Goal: Task Accomplishment & Management: Use online tool/utility

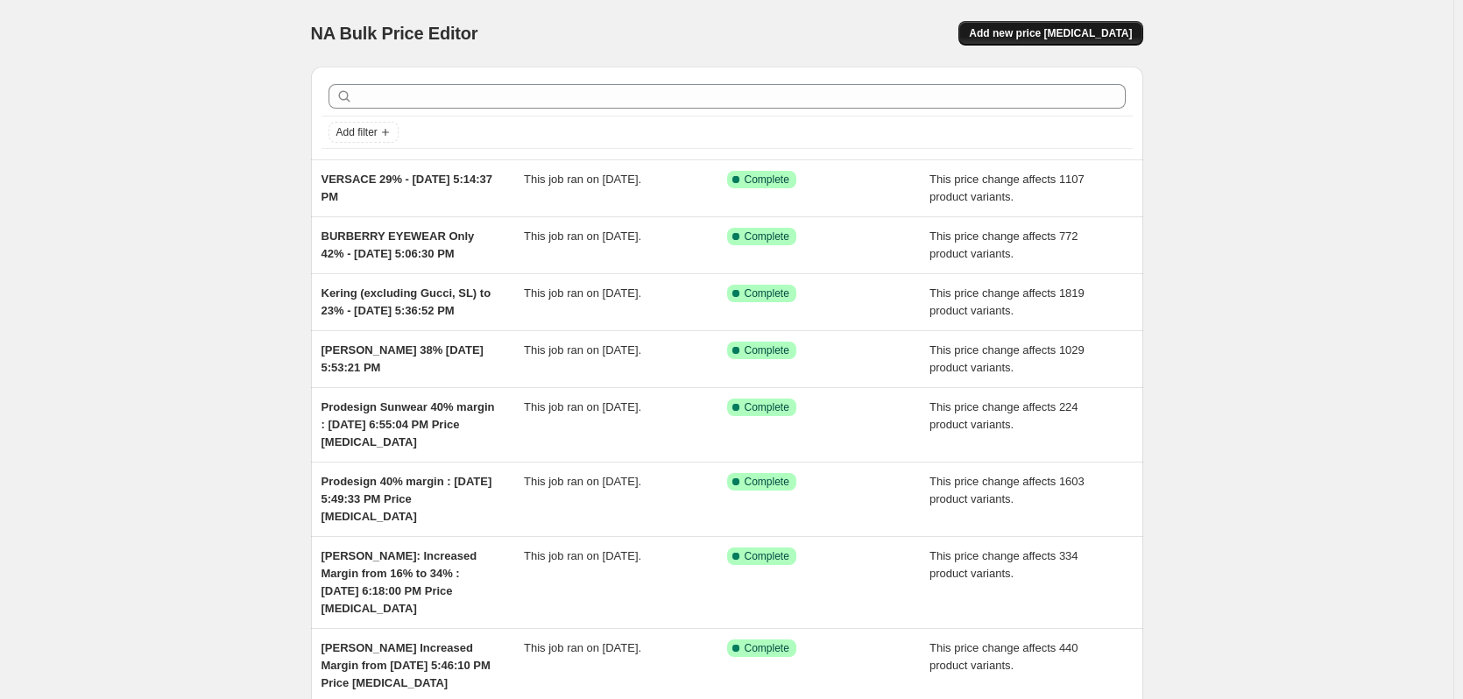
click at [1040, 32] on span "Add new price [MEDICAL_DATA]" at bounding box center [1050, 33] width 163 height 14
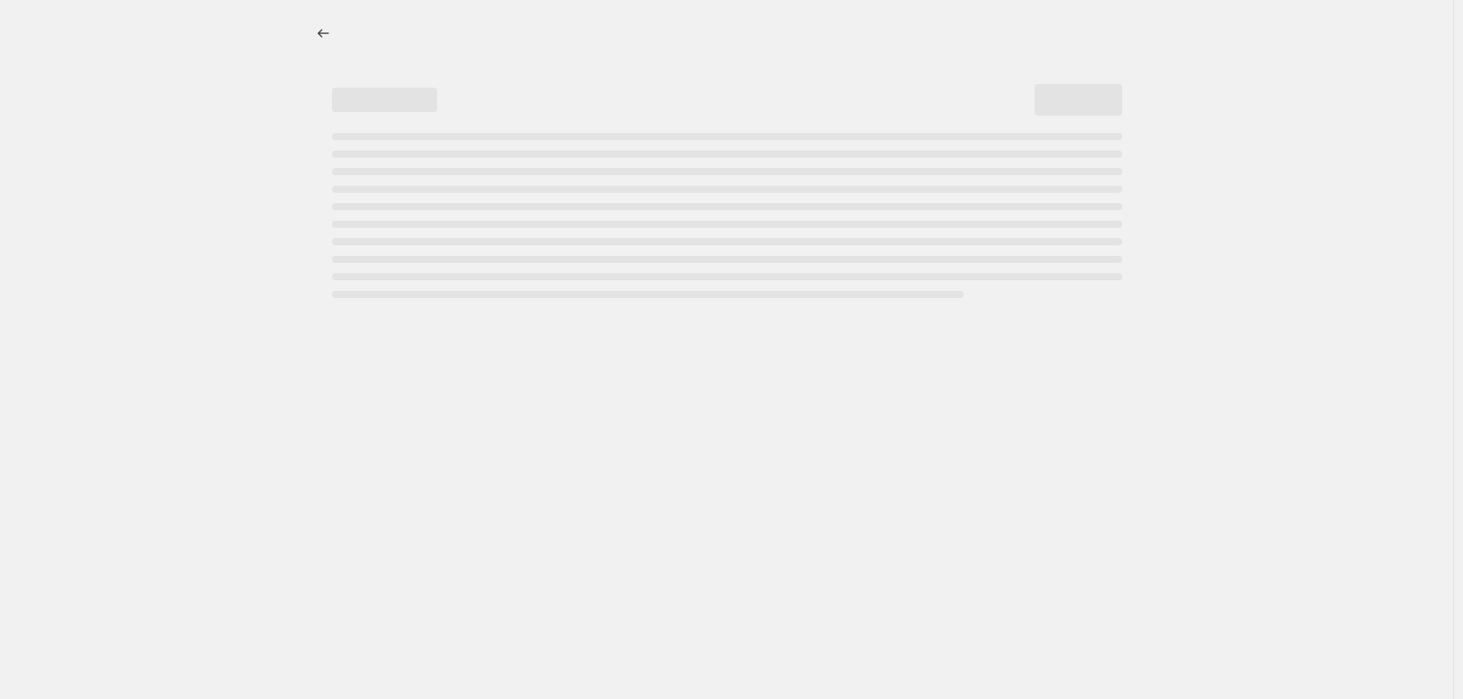
select select "percentage"
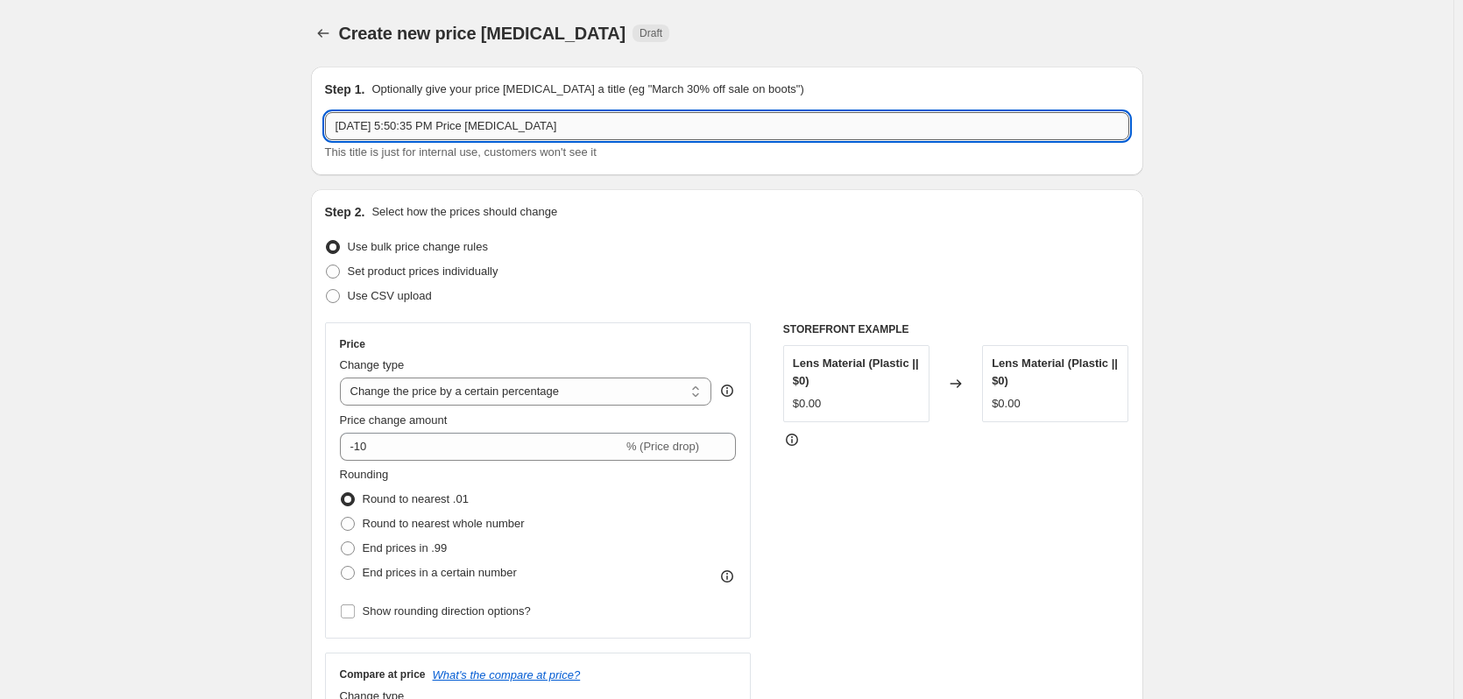
click at [430, 130] on input "[DATE] 5:50:35 PM Price [MEDICAL_DATA]" at bounding box center [727, 126] width 804 height 28
click at [338, 127] on input "[DATE] 5:50:35 PM Price [MEDICAL_DATA]" at bounding box center [727, 126] width 804 height 28
drag, startPoint x: 541, startPoint y: 127, endPoint x: 968, endPoint y: 171, distance: 429.9
click at [967, 171] on div "Step 1. Optionally give your price [MEDICAL_DATA] a title (eg "March 30% off sa…" at bounding box center [727, 121] width 832 height 109
click at [409, 125] on input "Burberry 28% [DATE] 5:50:35 PM" at bounding box center [727, 126] width 804 height 28
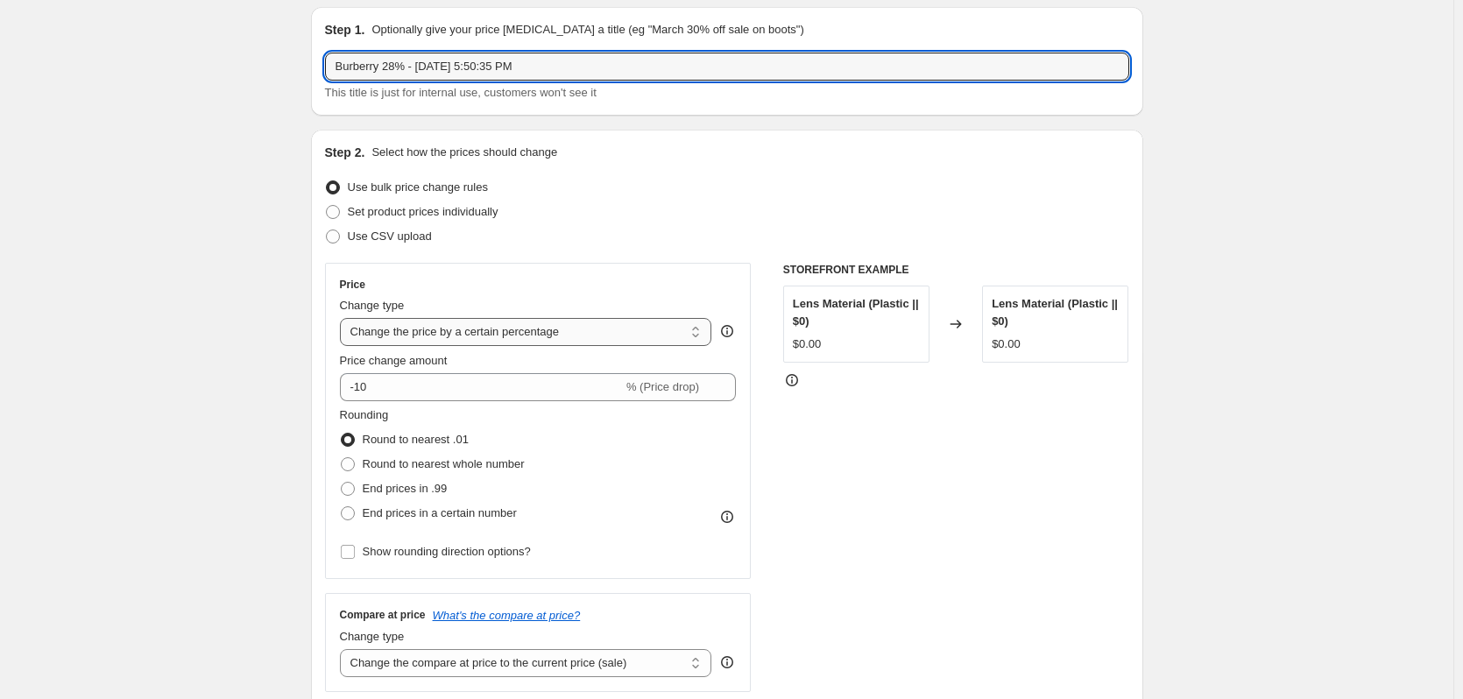
scroll to position [88, 0]
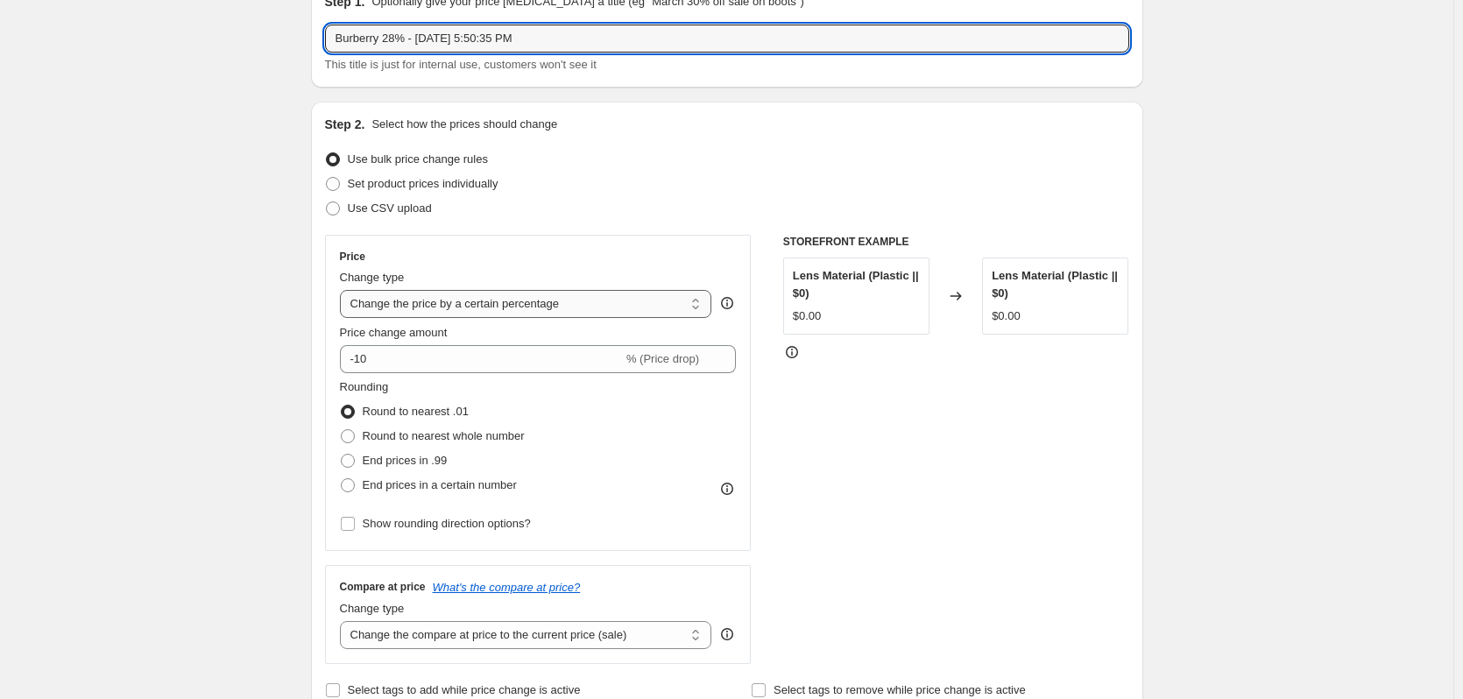
type input "Burberry 28% - [DATE] 5:50:35 PM"
click at [436, 303] on select "Change the price to a certain amount Change the price by a certain amount Chang…" at bounding box center [526, 304] width 372 height 28
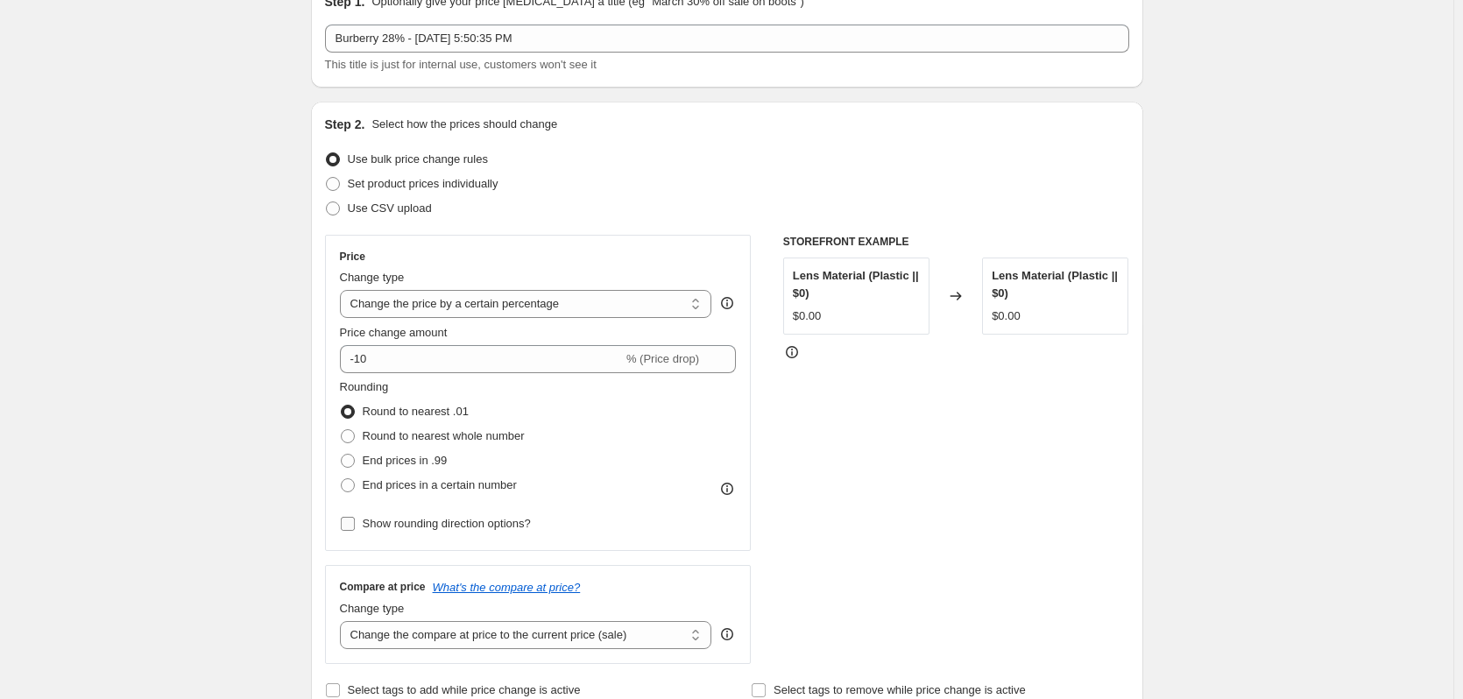
select select "margin"
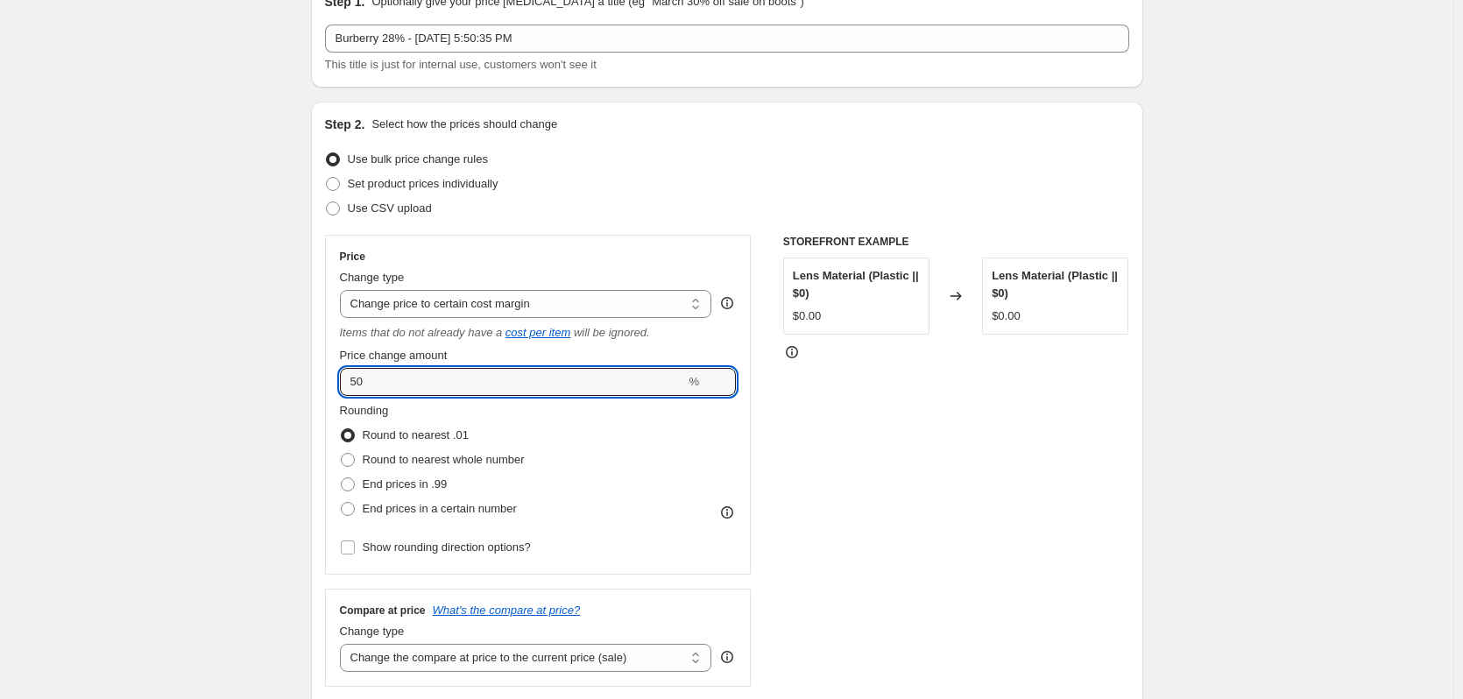
drag, startPoint x: 198, startPoint y: 368, endPoint x: 170, endPoint y: 365, distance: 28.2
type input "28"
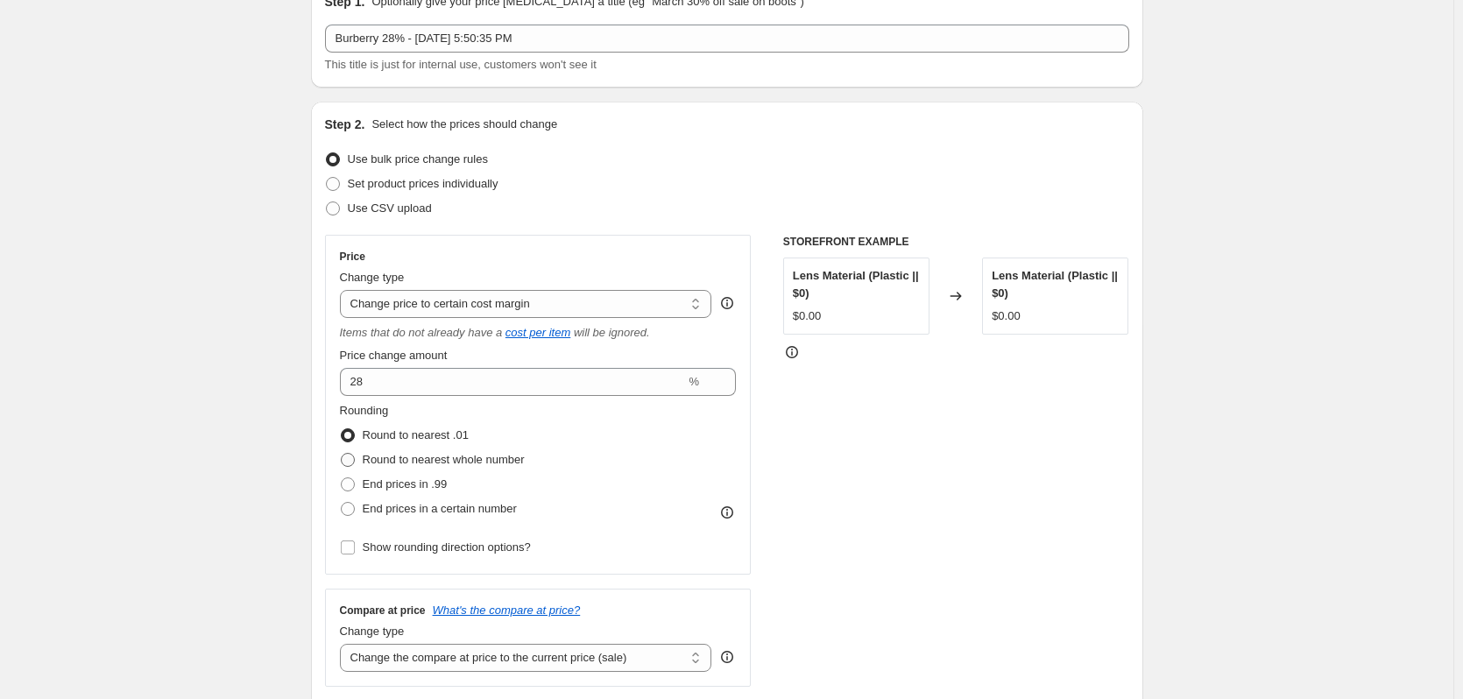
click at [452, 464] on span "Round to nearest whole number" at bounding box center [444, 459] width 162 height 13
click at [342, 454] on input "Round to nearest whole number" at bounding box center [341, 453] width 1 height 1
radio input "true"
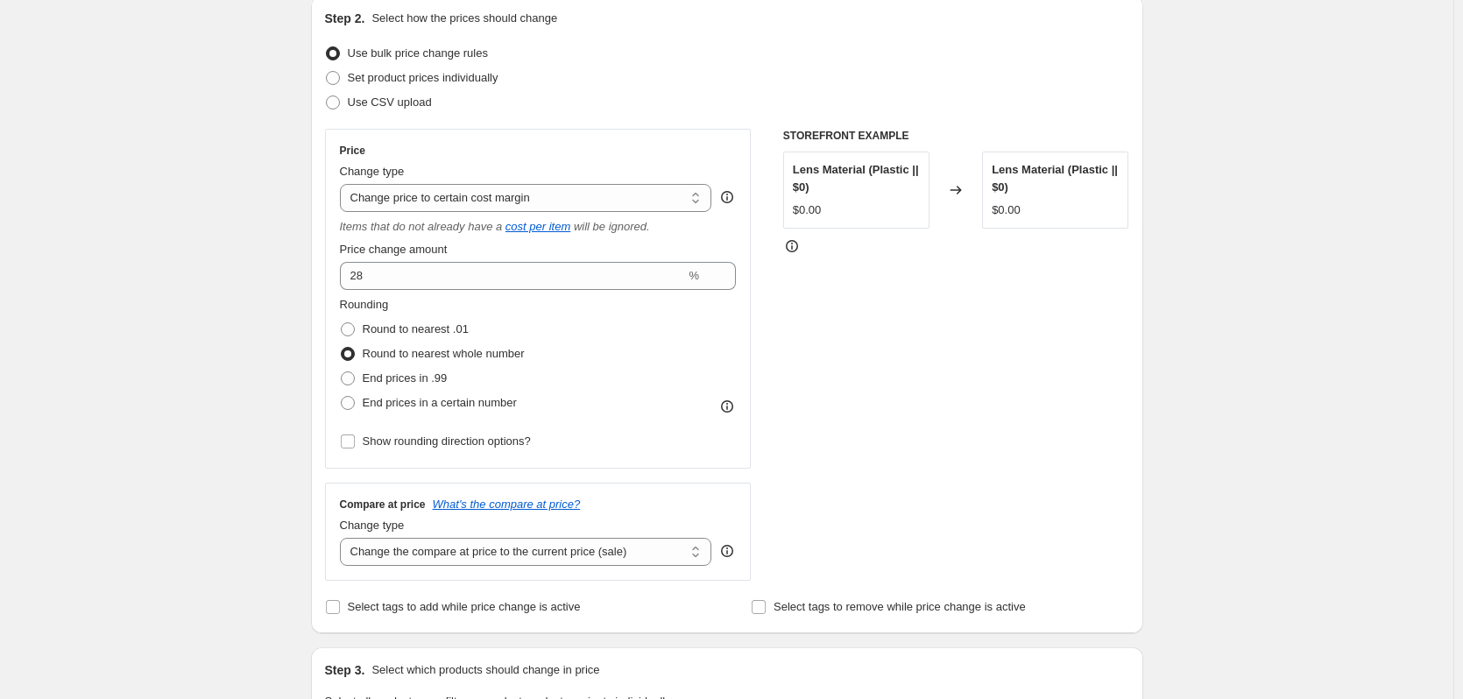
scroll to position [526, 0]
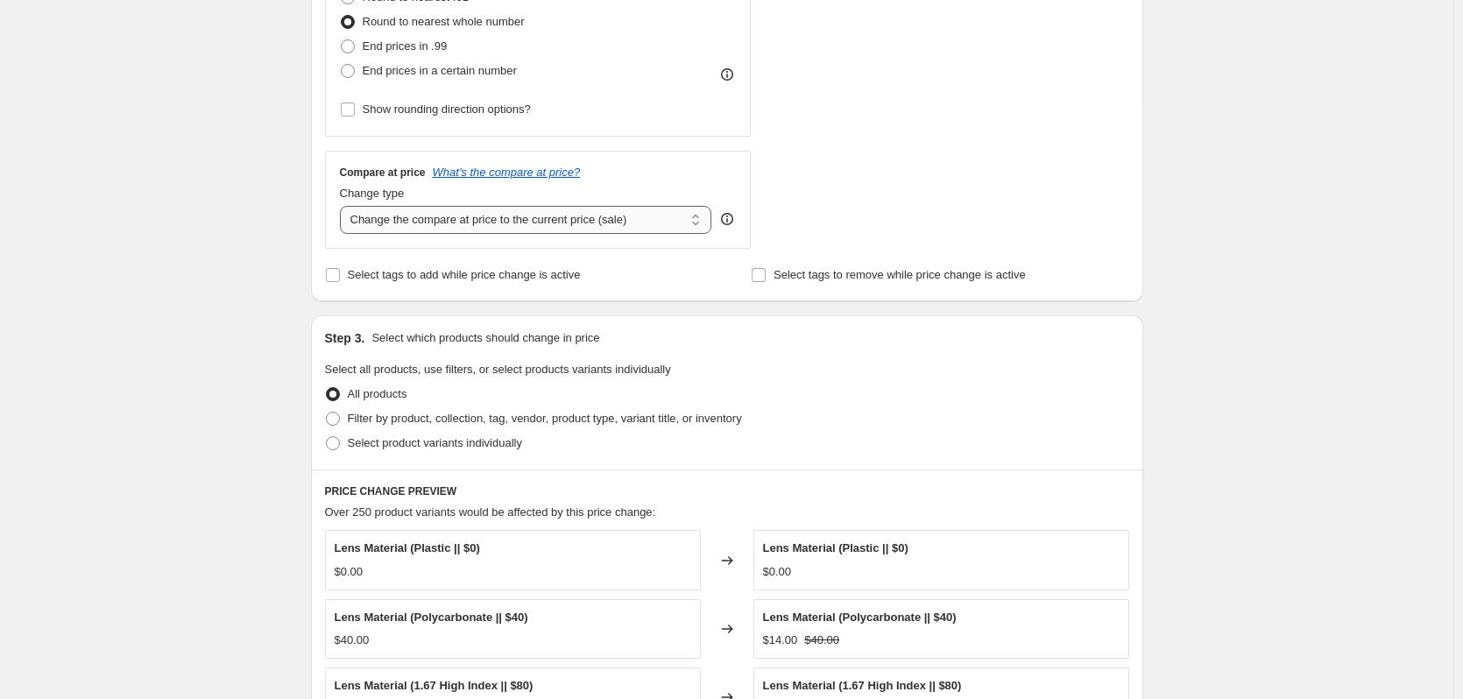
click at [498, 228] on select "Change the compare at price to the current price (sale) Change the compare at p…" at bounding box center [526, 220] width 372 height 28
select select "no_change"
click at [344, 206] on select "Change the compare at price to the current price (sale) Change the compare at p…" at bounding box center [526, 220] width 372 height 28
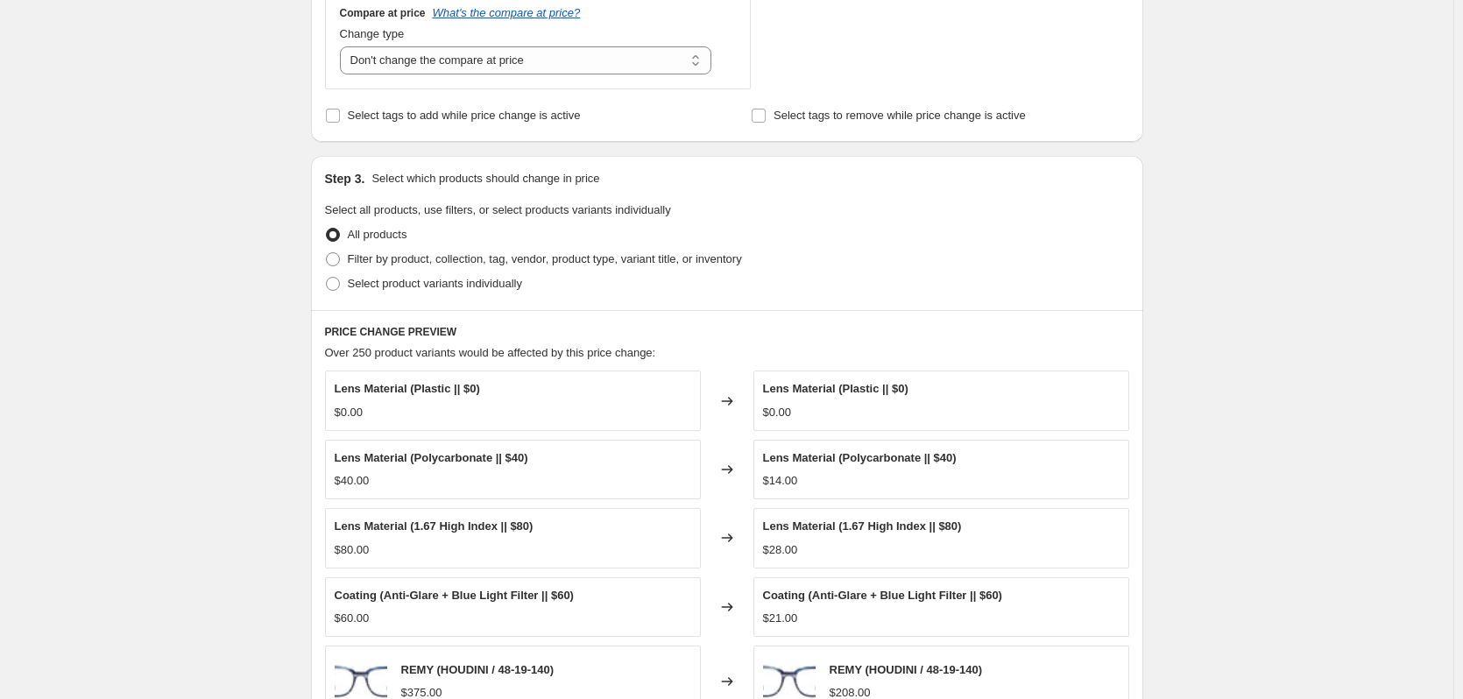
scroll to position [701, 0]
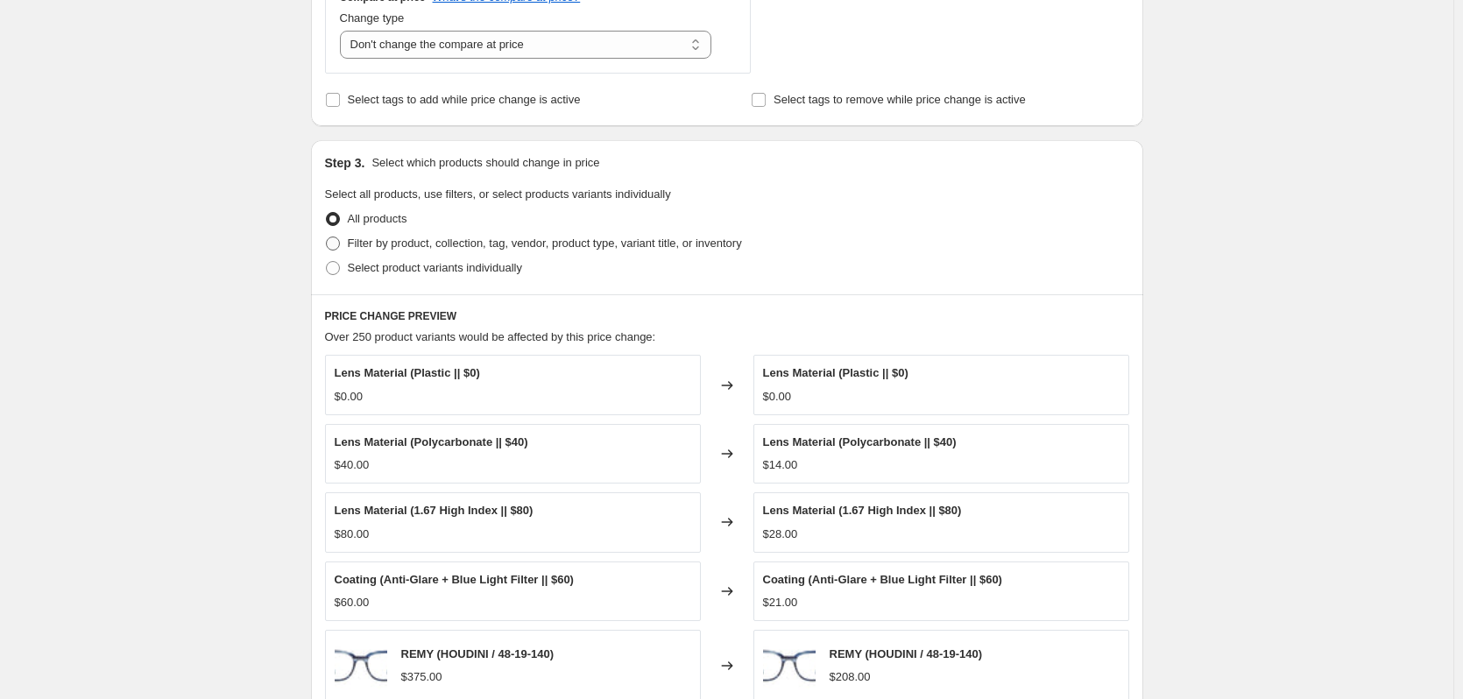
click at [370, 249] on span "Filter by product, collection, tag, vendor, product type, variant title, or inv…" at bounding box center [545, 243] width 394 height 13
click at [327, 237] on input "Filter by product, collection, tag, vendor, product type, variant title, or inv…" at bounding box center [326, 237] width 1 height 1
radio input "true"
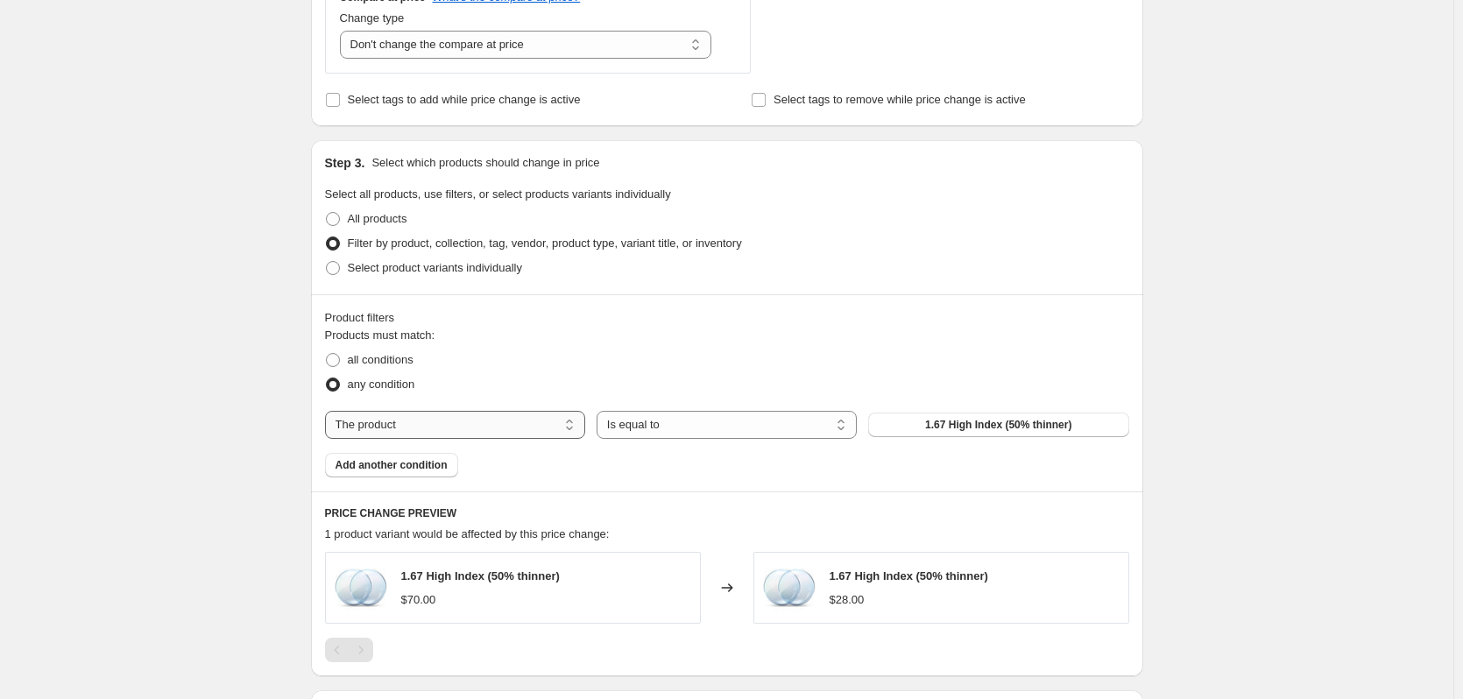
click at [502, 428] on select "The product The product's collection The product's tag The product's vendor The…" at bounding box center [455, 425] width 260 height 28
click at [440, 416] on select "The product The product's collection The product's tag The product's vendor The…" at bounding box center [455, 425] width 260 height 28
select select "vendor"
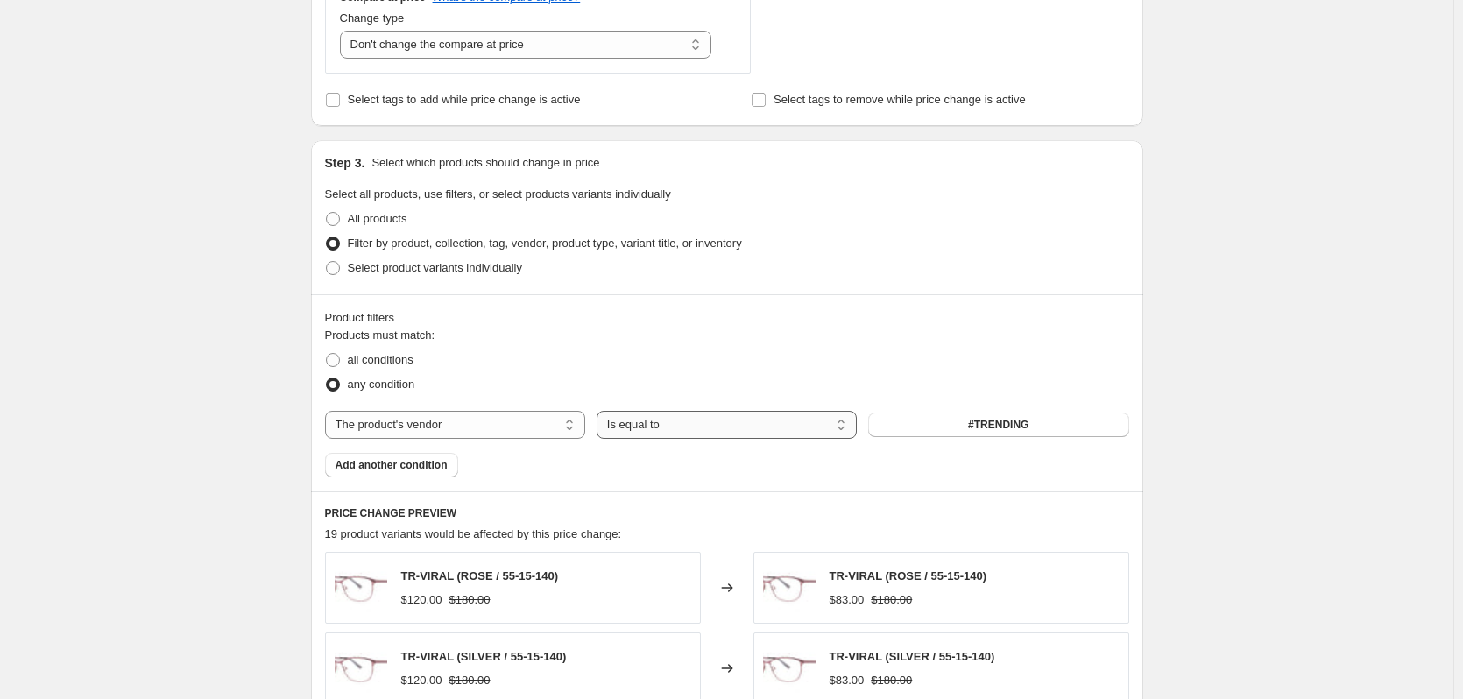
click at [801, 439] on select "Is equal to Is not equal to" at bounding box center [727, 425] width 260 height 28
click at [600, 411] on select "Is equal to Is not equal to" at bounding box center [727, 425] width 260 height 28
click at [929, 426] on button "#TRENDING" at bounding box center [998, 425] width 260 height 25
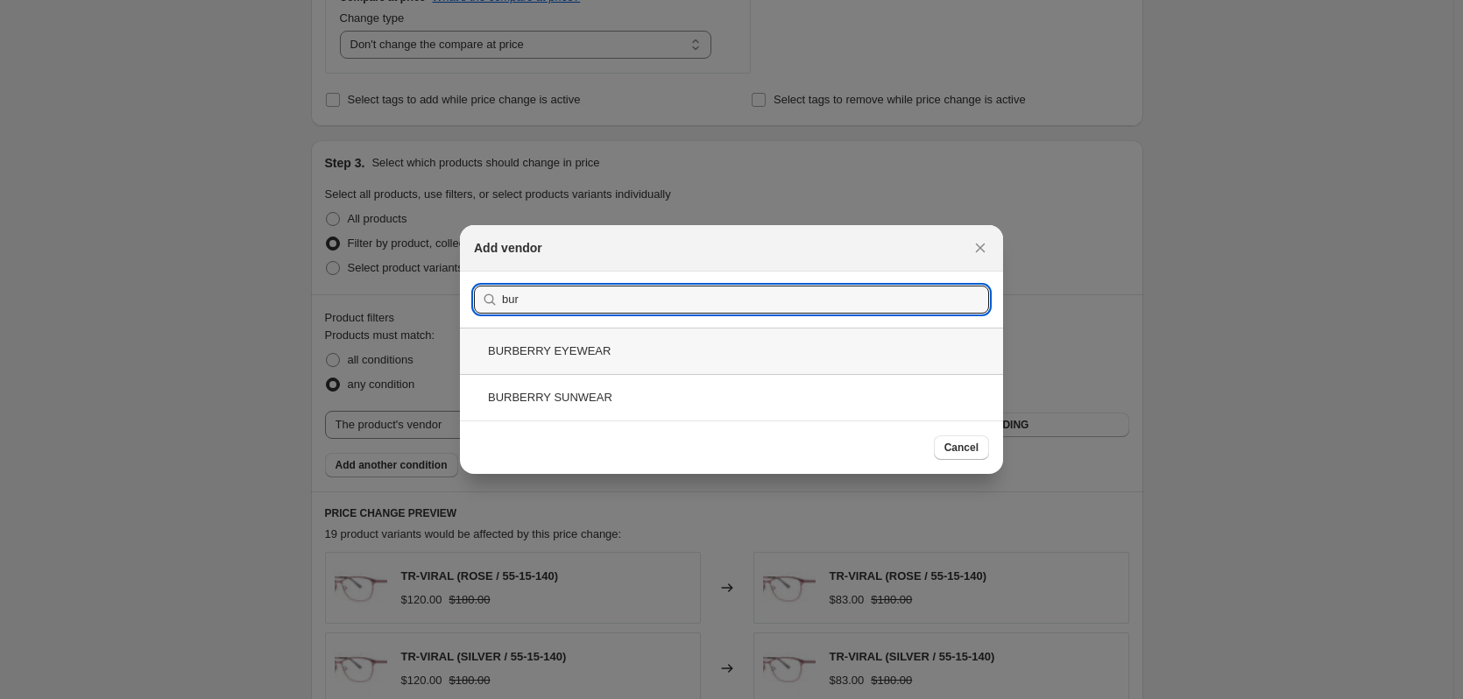
type input "bur"
click at [547, 351] on div "BURBERRY EYEWEAR" at bounding box center [731, 351] width 543 height 46
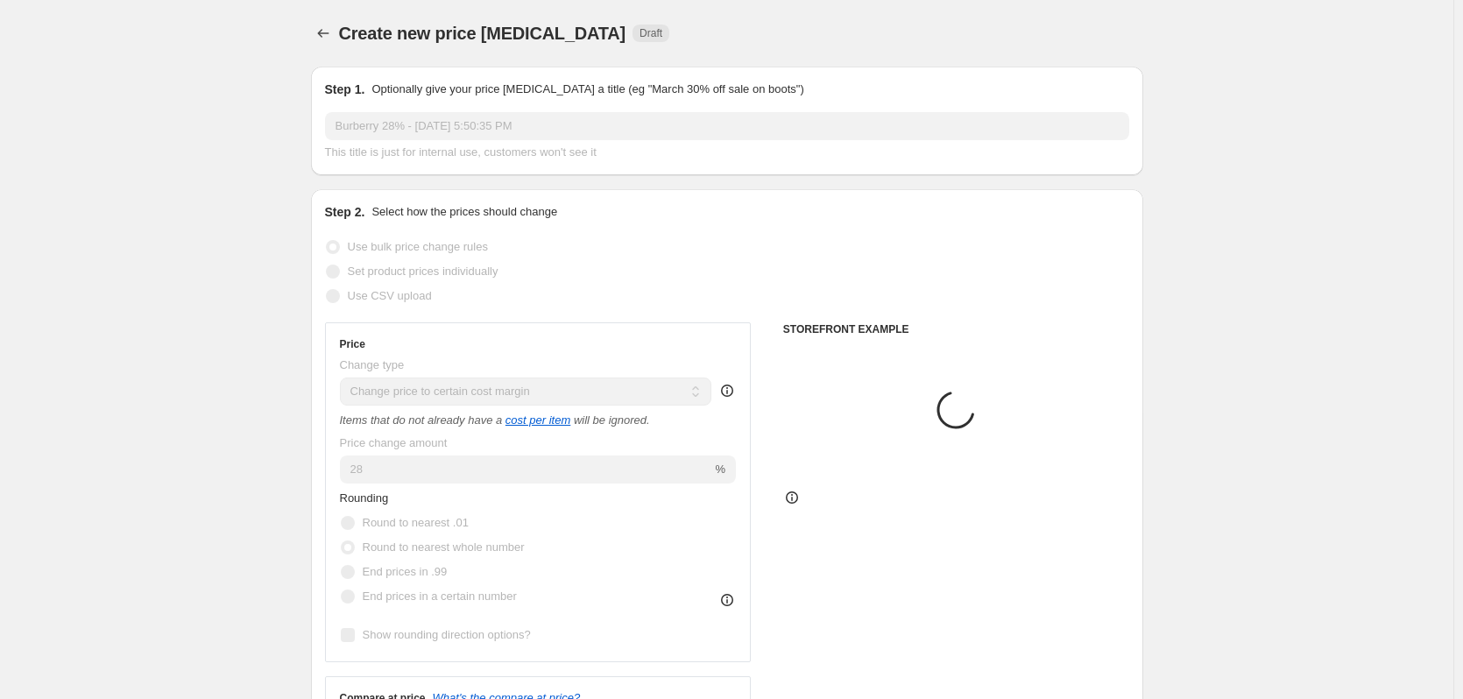
scroll to position [701, 0]
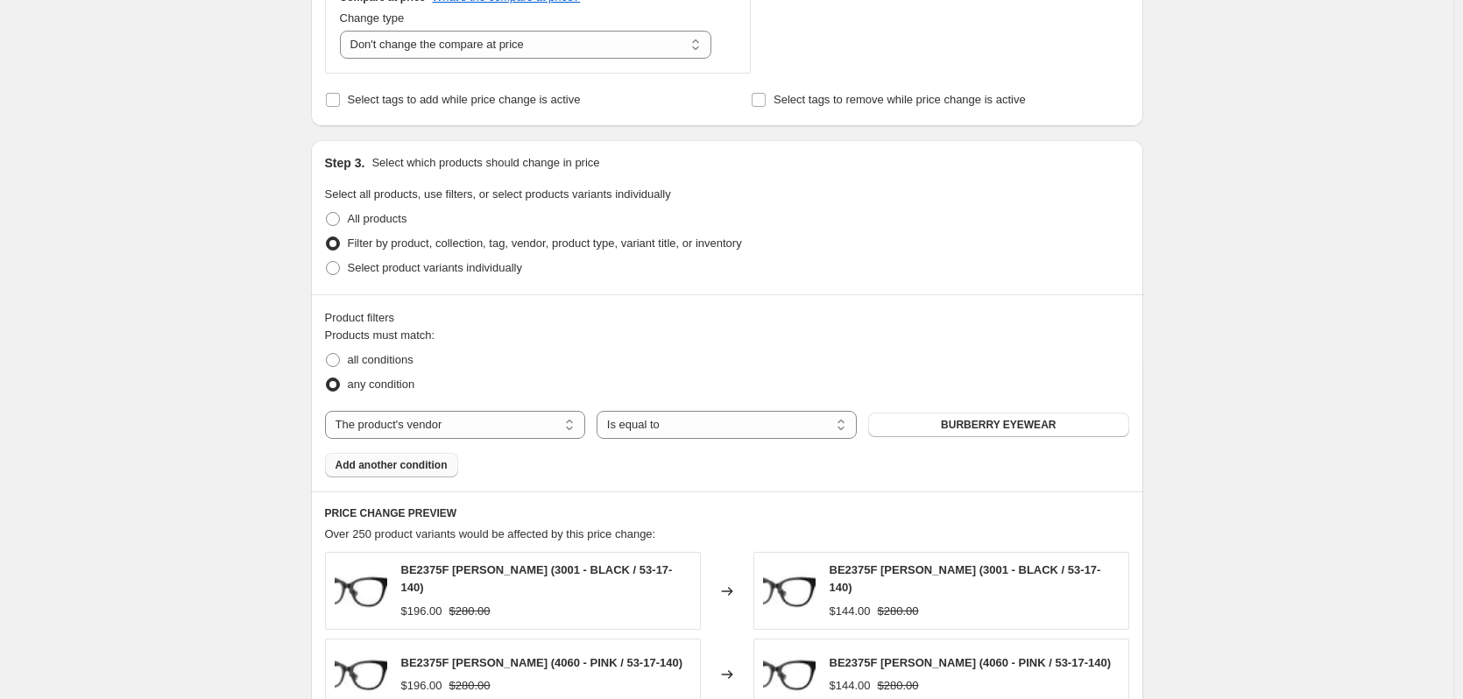
click at [421, 470] on span "Add another condition" at bounding box center [392, 465] width 112 height 14
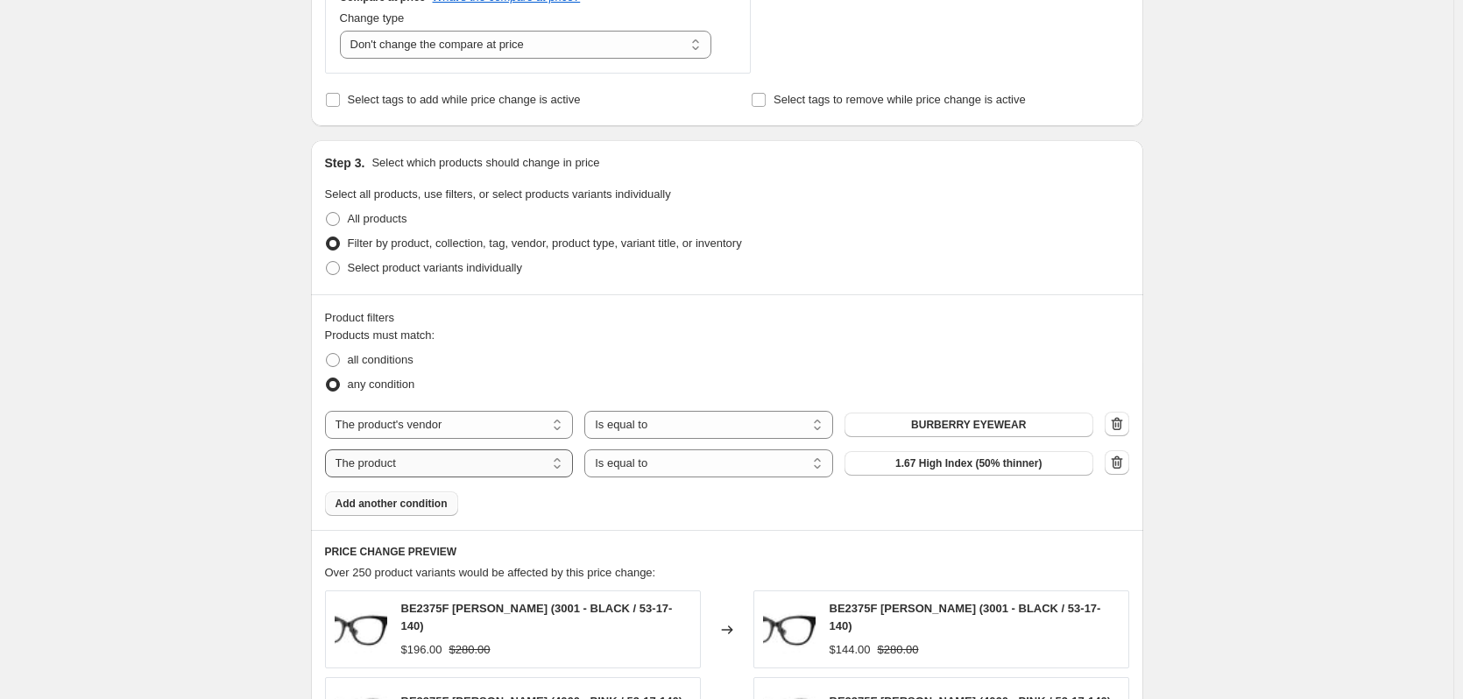
click at [525, 473] on select "The product The product's collection The product's tag The product's vendor The…" at bounding box center [449, 464] width 249 height 28
select select "vendor"
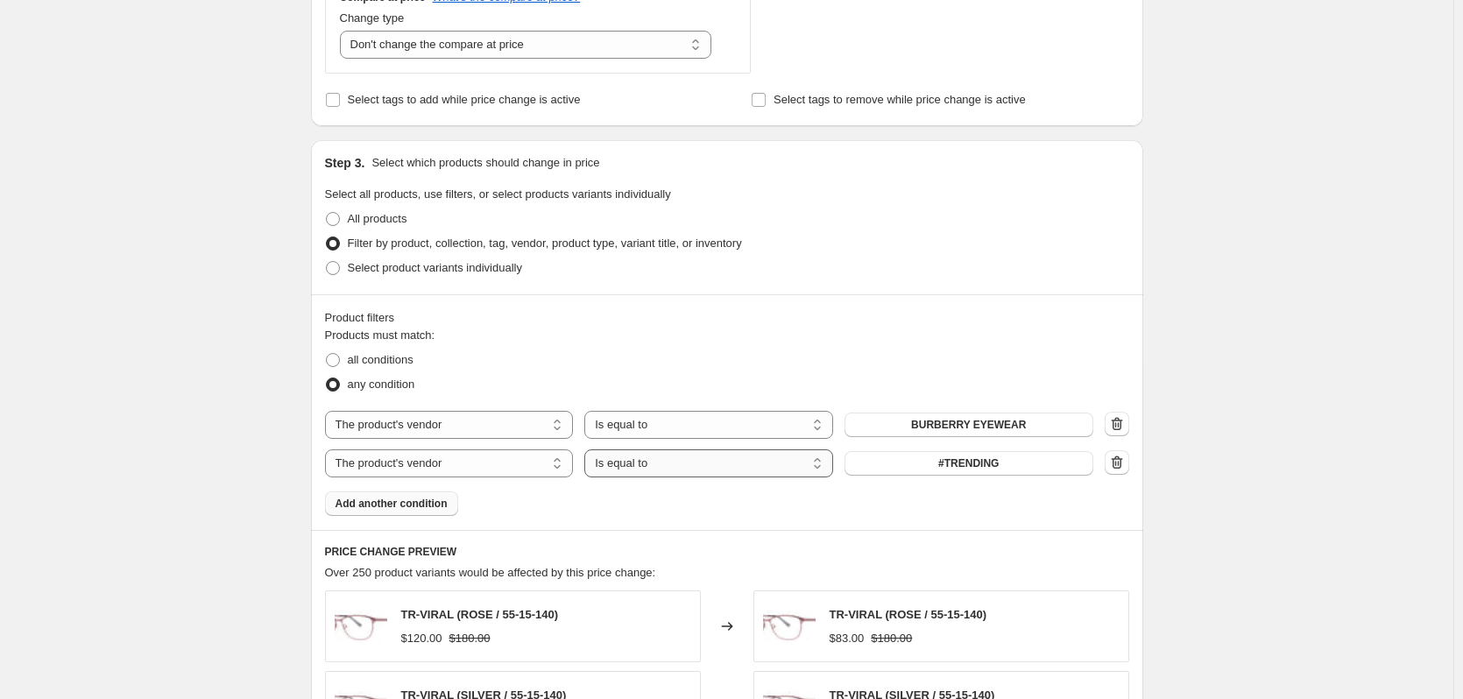
click at [665, 465] on select "Is equal to Is not equal to" at bounding box center [708, 464] width 249 height 28
click at [589, 450] on select "Is equal to Is not equal to" at bounding box center [708, 464] width 249 height 28
click at [893, 457] on button "#TRENDING" at bounding box center [969, 463] width 249 height 25
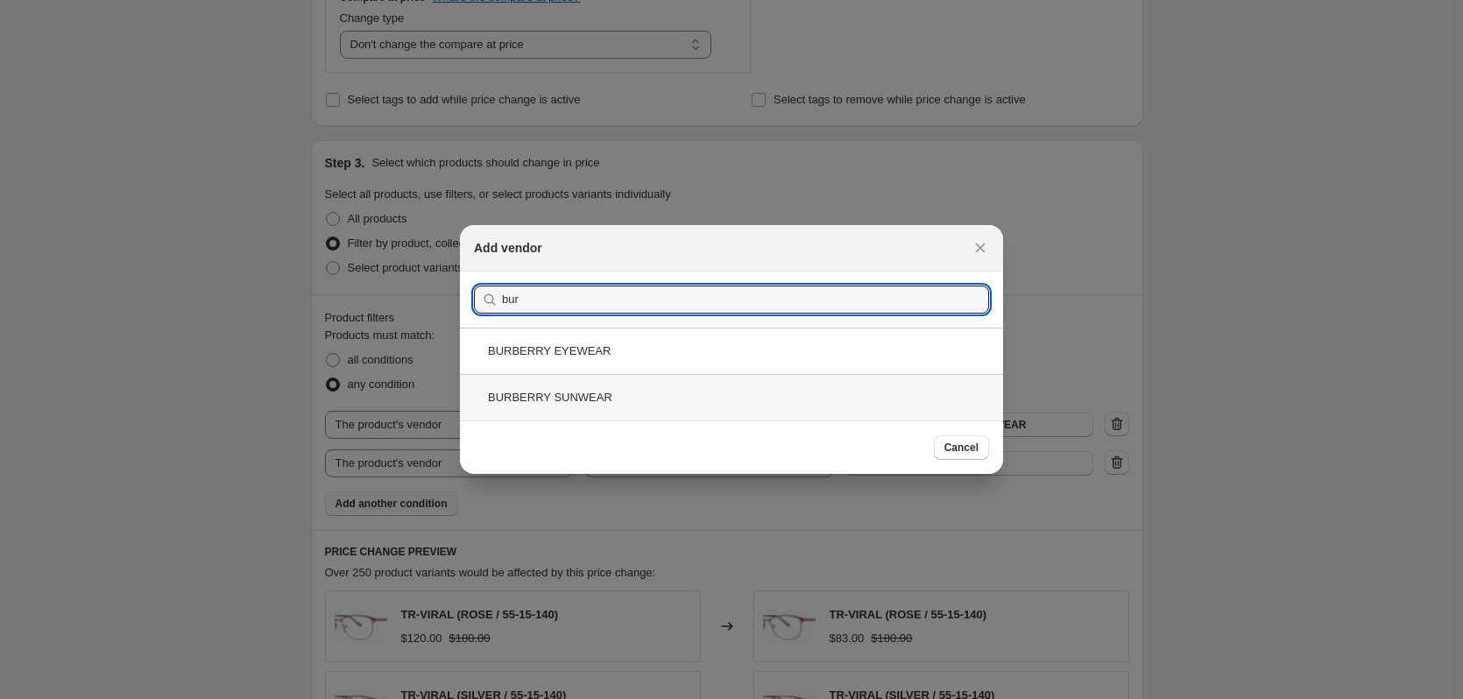
type input "bur"
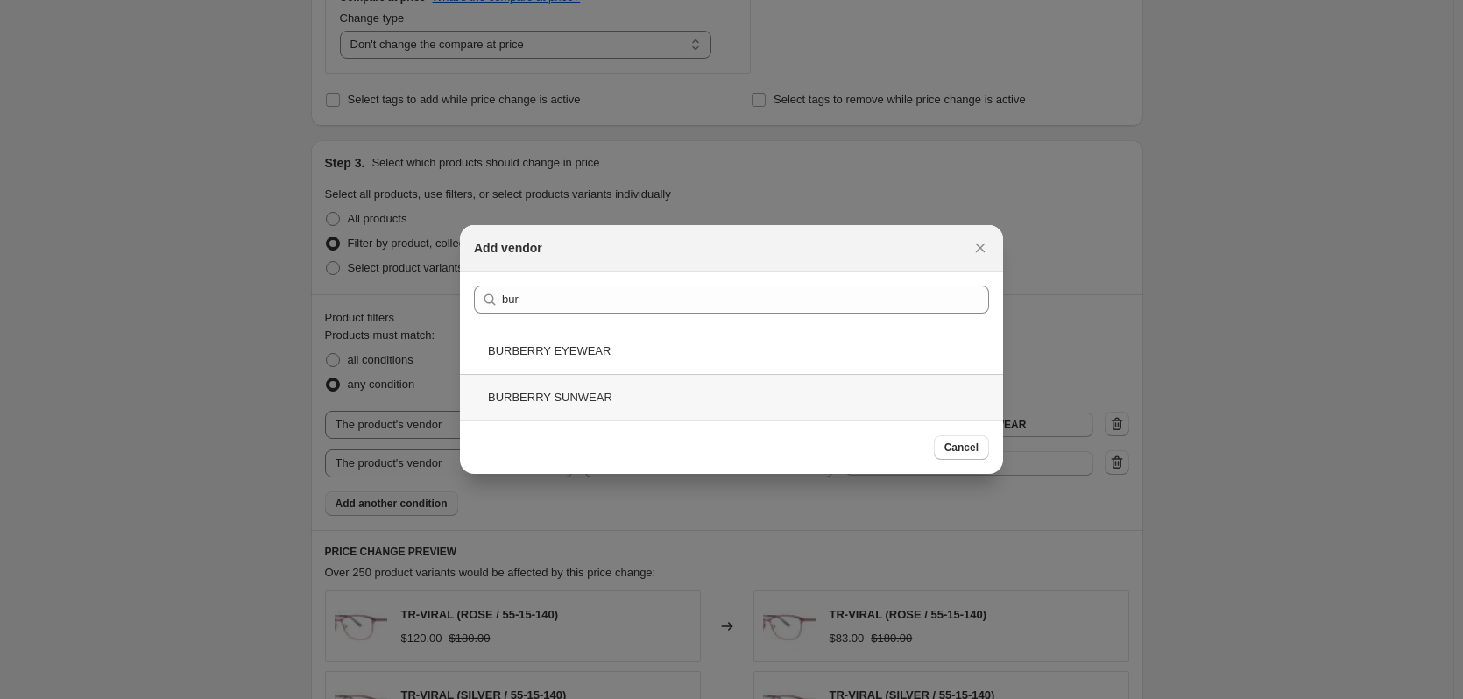
click at [629, 404] on div "BURBERRY SUNWEAR" at bounding box center [731, 397] width 543 height 46
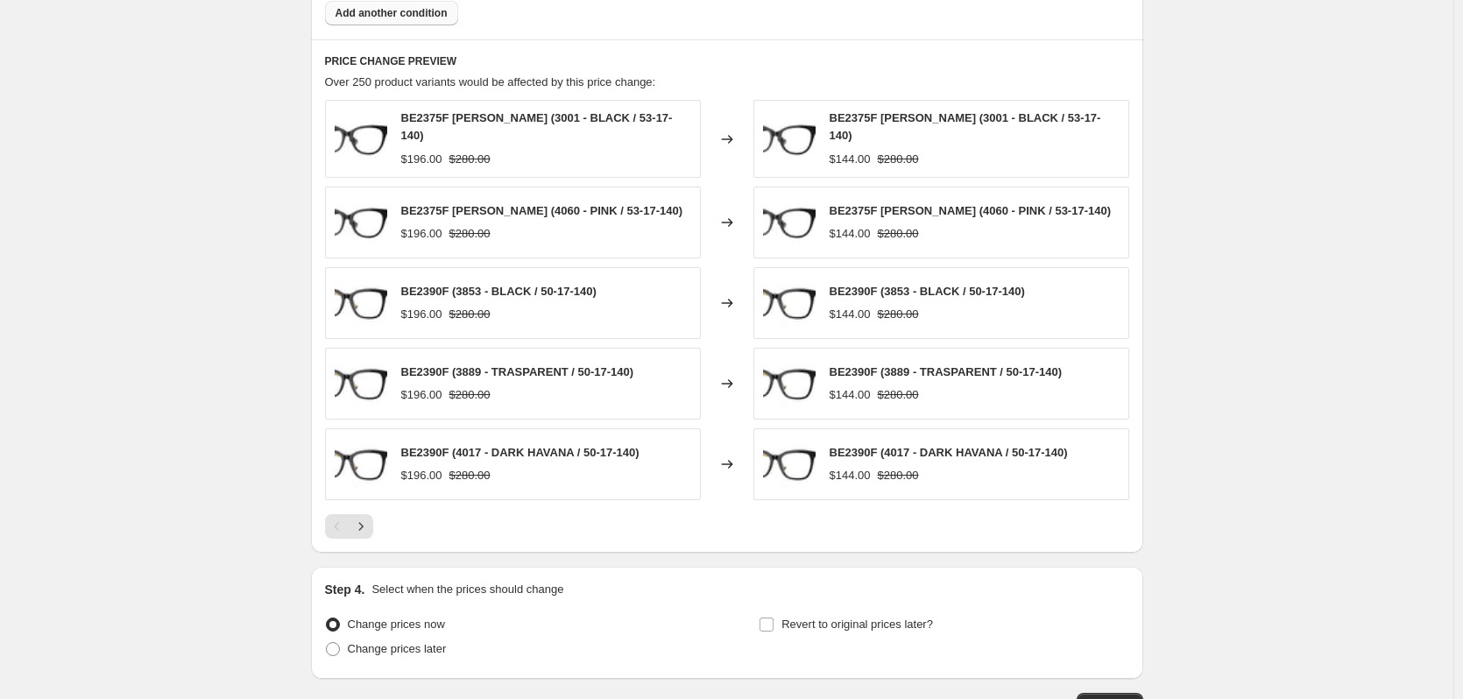
scroll to position [1227, 0]
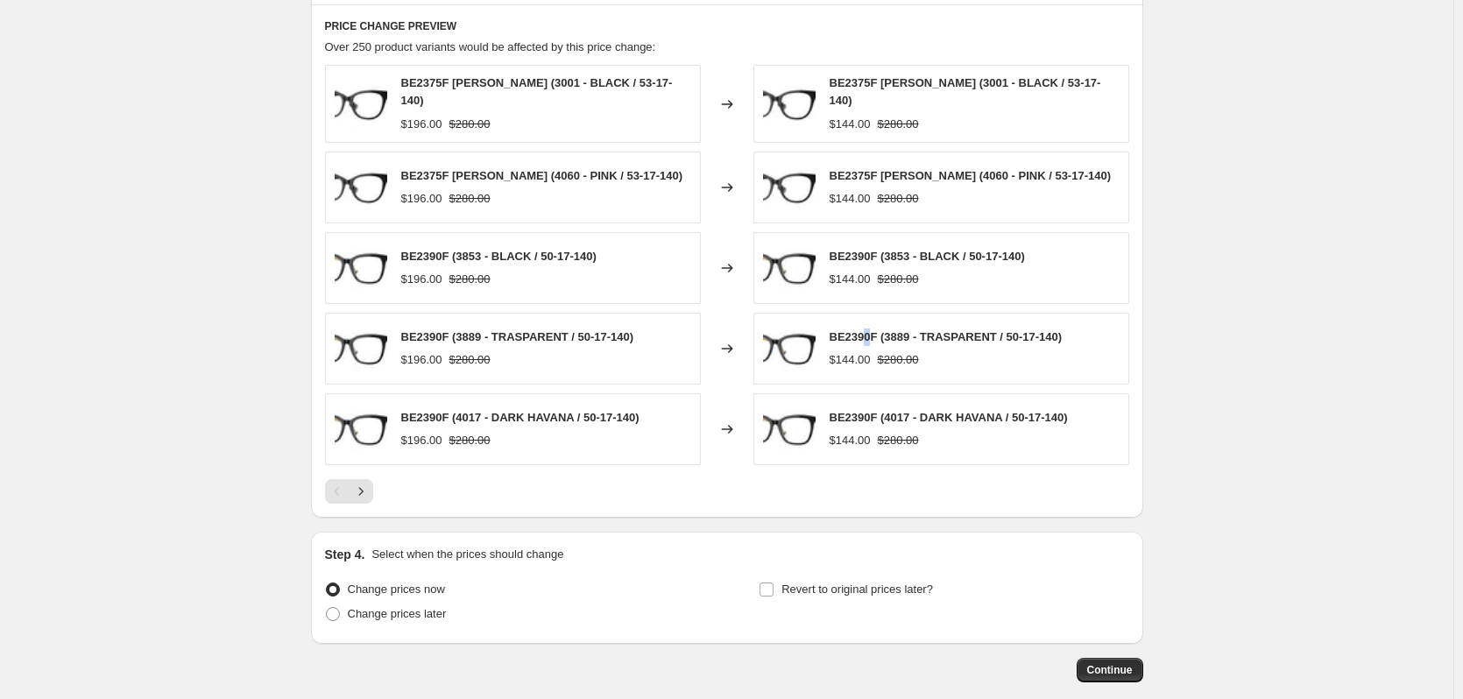
drag, startPoint x: 875, startPoint y: 332, endPoint x: 866, endPoint y: 332, distance: 9.6
click at [866, 332] on span "BE2390F (3889 - TRASPARENT / 50-17-140)" at bounding box center [946, 336] width 233 height 13
drag, startPoint x: 876, startPoint y: 332, endPoint x: 825, endPoint y: 332, distance: 50.8
click at [825, 332] on div "BE2390F (3889 - TRASPARENT / 50-17-140) $144.00 $280.00" at bounding box center [942, 349] width 376 height 72
copy div "BE2390F"
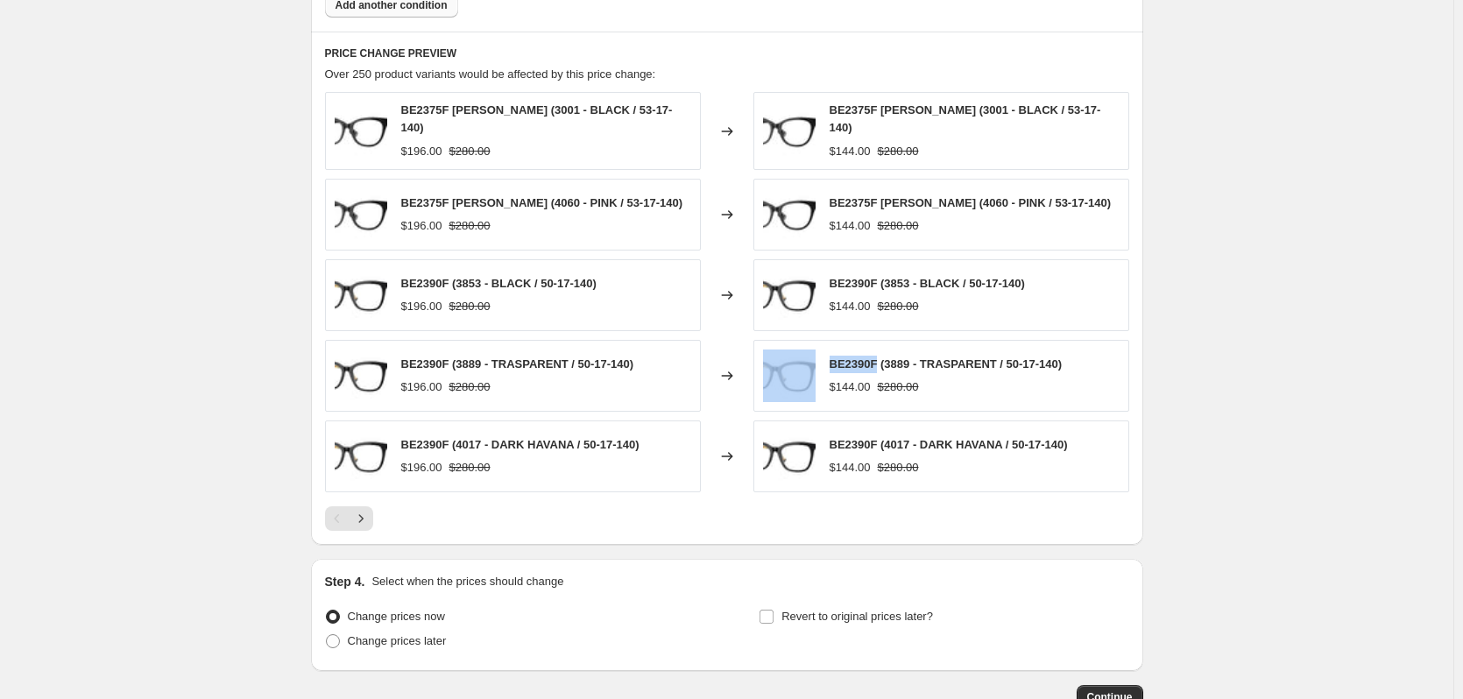
scroll to position [1312, 0]
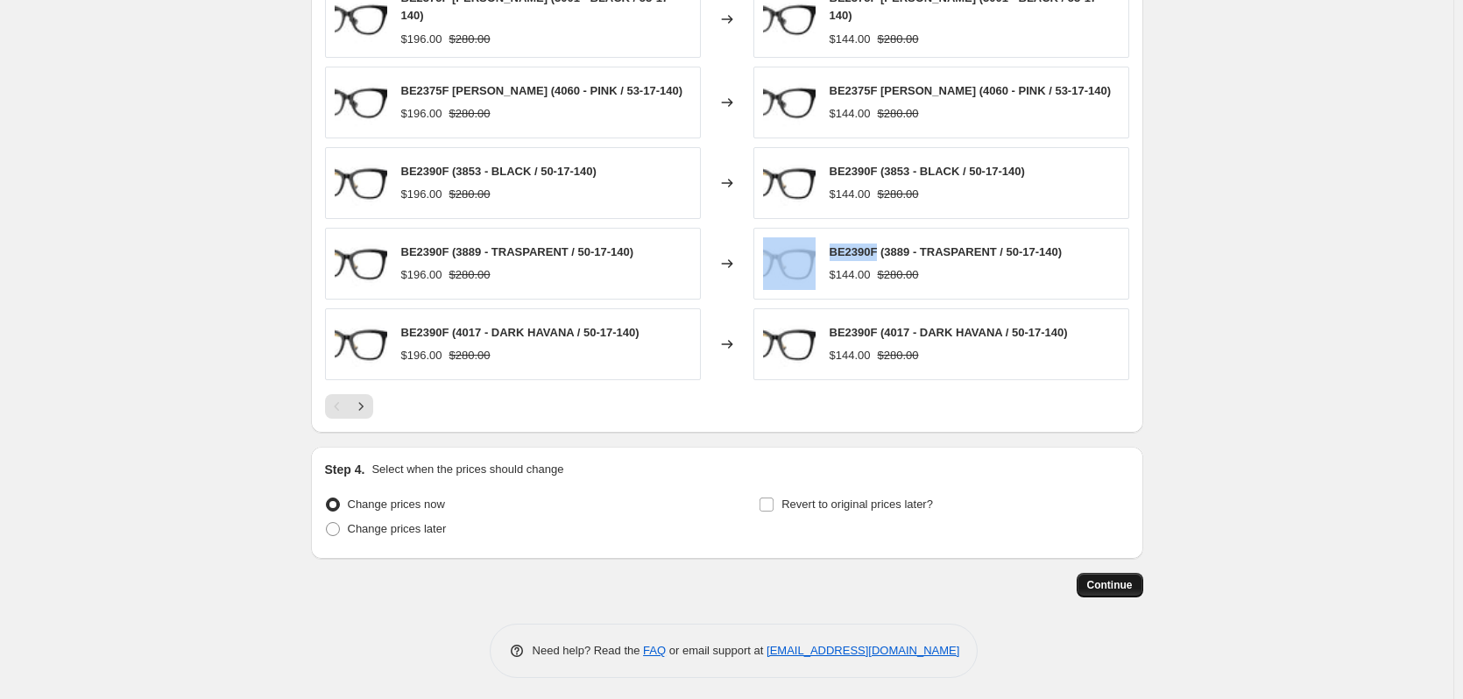
click at [1125, 587] on span "Continue" at bounding box center [1110, 585] width 46 height 14
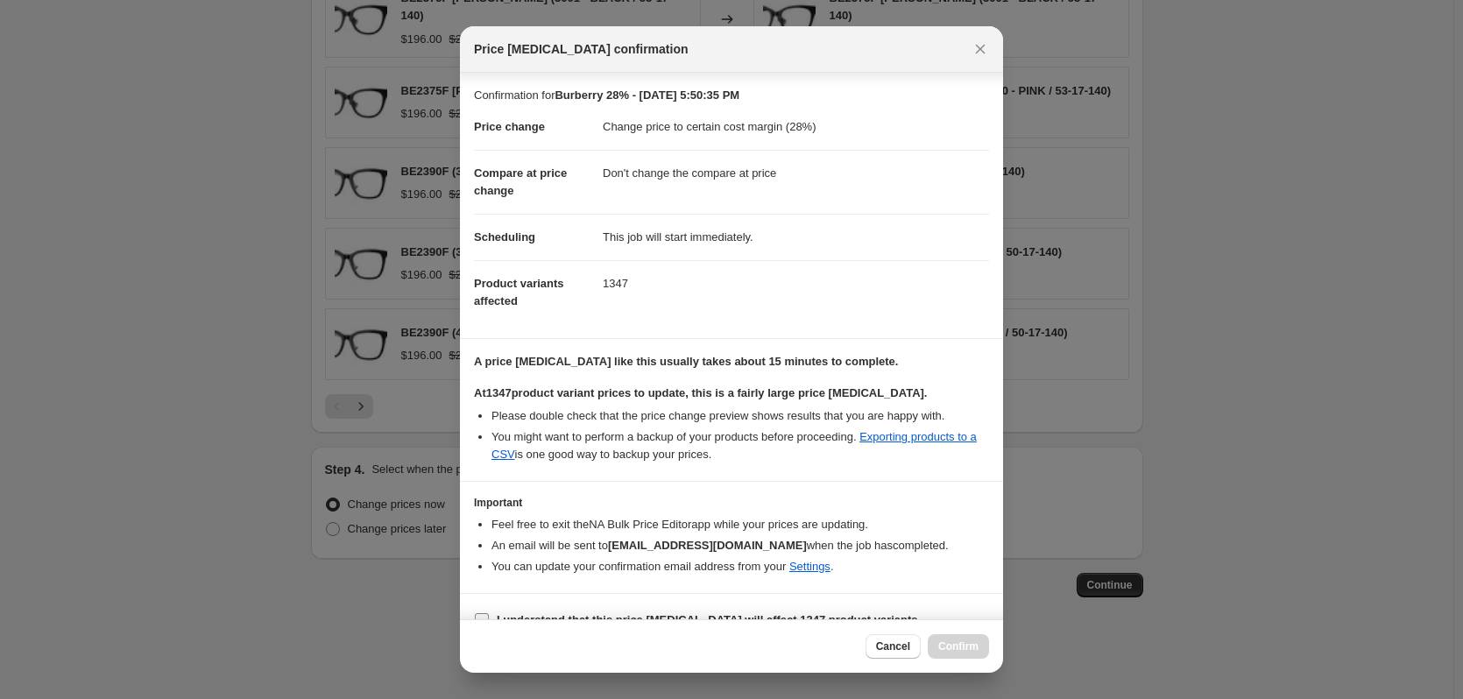
scroll to position [27, 0]
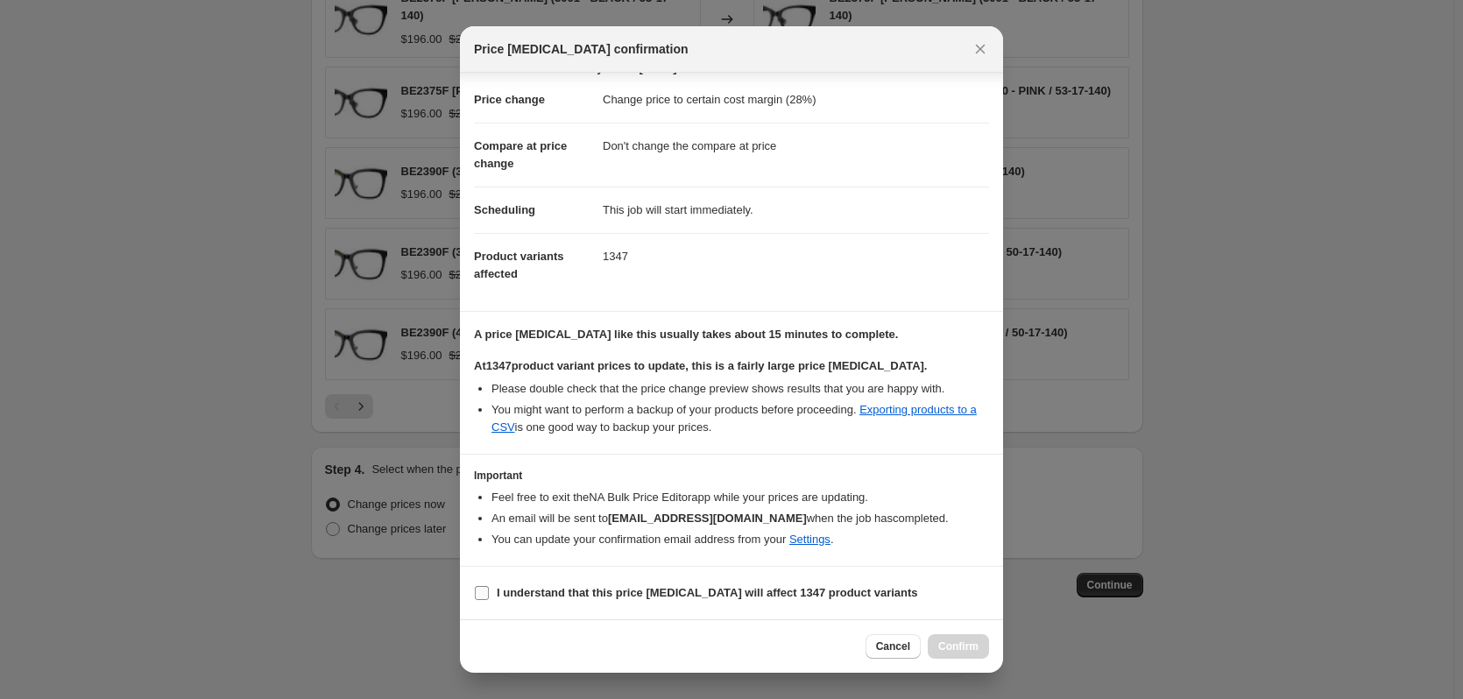
click at [527, 592] on b "I understand that this price [MEDICAL_DATA] will affect 1347 product variants" at bounding box center [708, 592] width 422 height 13
click at [489, 592] on input "I understand that this price [MEDICAL_DATA] will affect 1347 product variants" at bounding box center [482, 593] width 14 height 14
checkbox input "true"
click at [966, 647] on span "Confirm" at bounding box center [959, 647] width 40 height 14
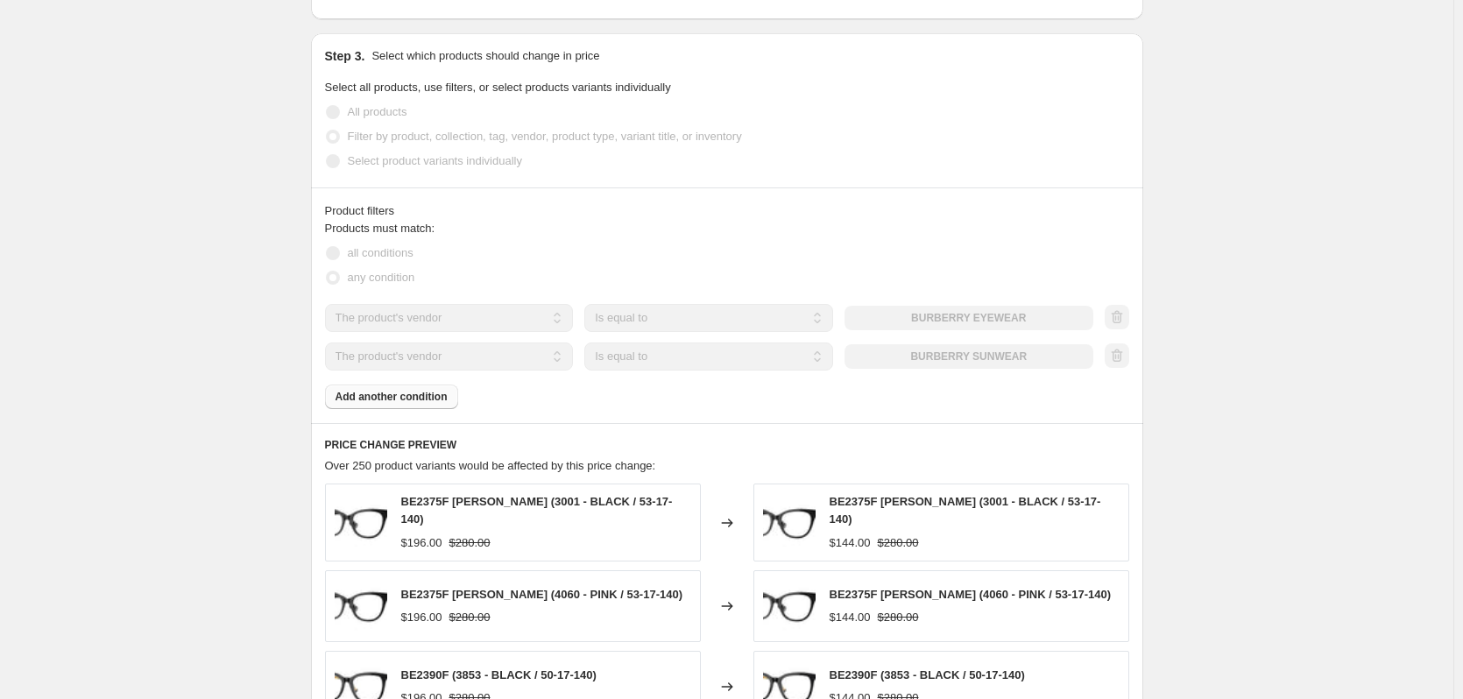
scroll to position [701, 0]
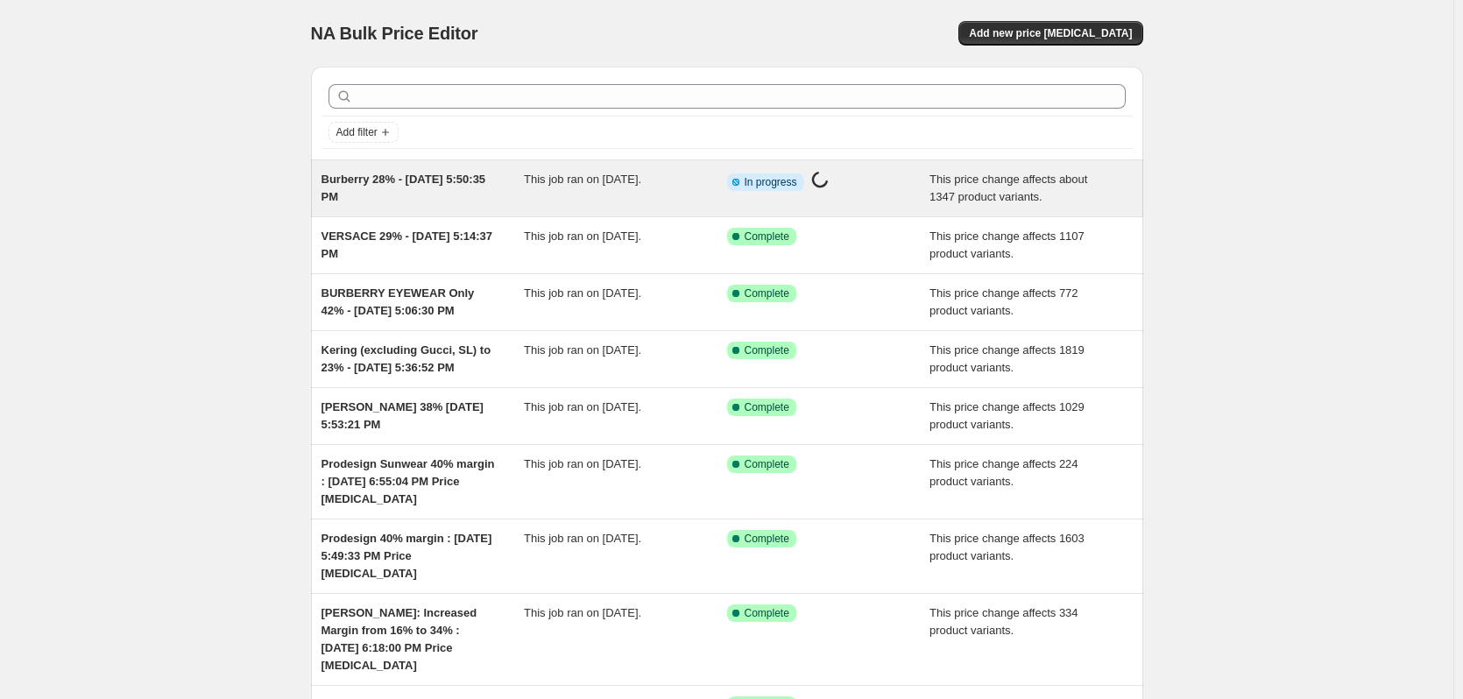
click at [391, 177] on span "Burberry 28% - [DATE] 5:50:35 PM" at bounding box center [404, 188] width 165 height 31
select select "margin"
select select "no_change"
select select "vendor"
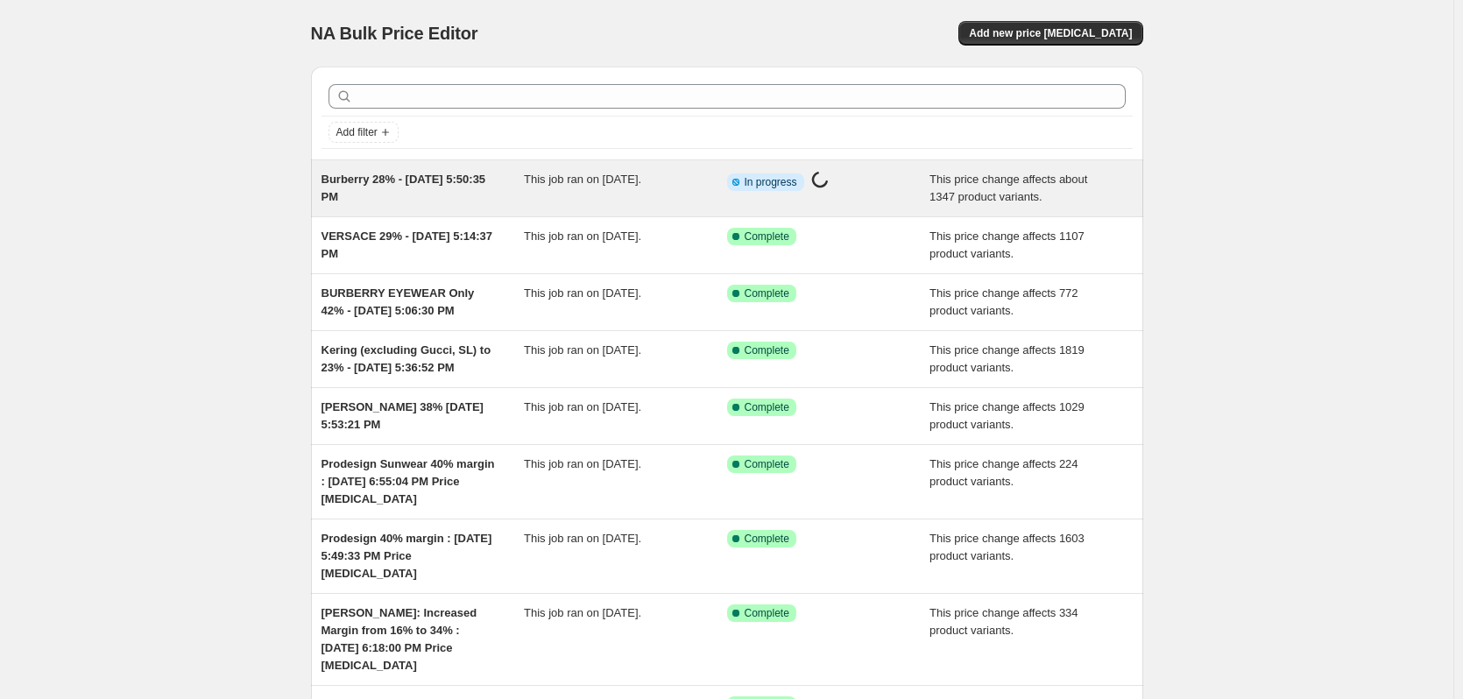
click at [393, 187] on div "Burberry 28% - [DATE] 5:50:35 PM" at bounding box center [423, 188] width 203 height 35
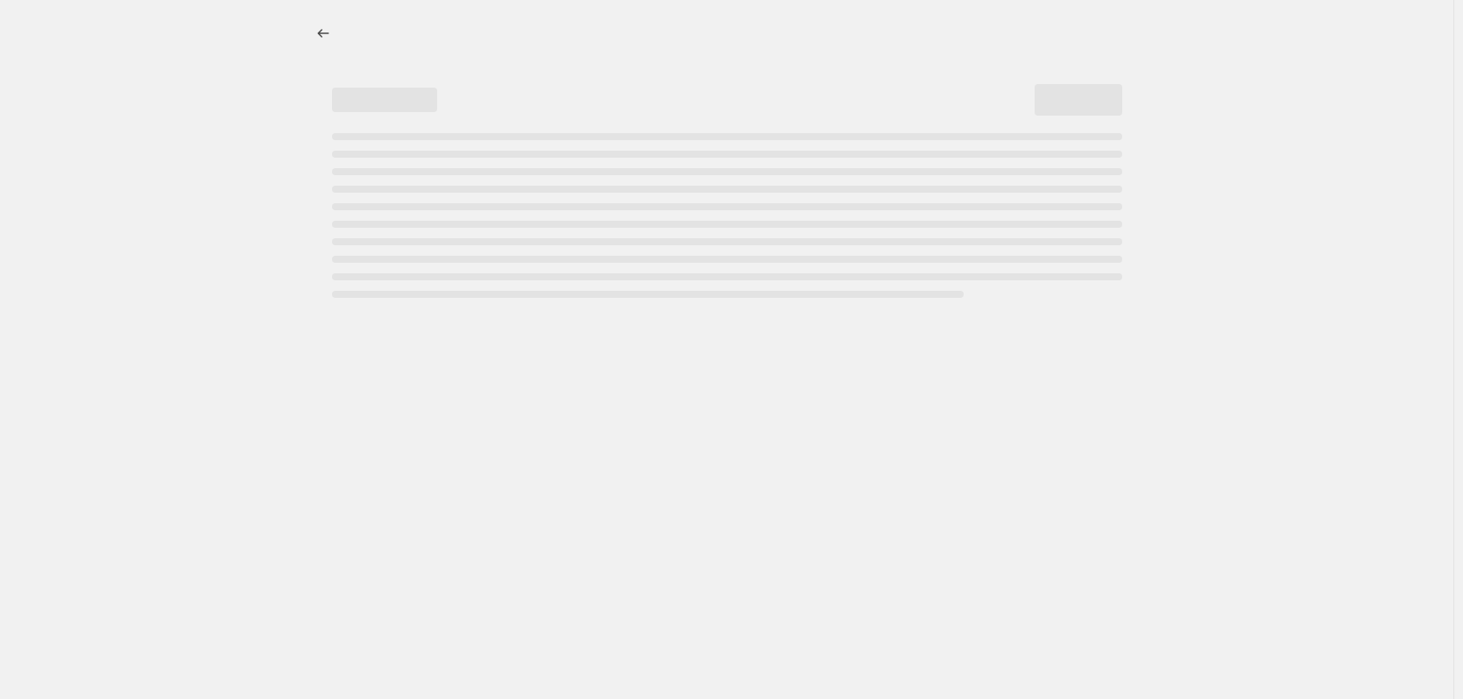
select select "margin"
select select "no_change"
select select "vendor"
